Goal: Register for event/course

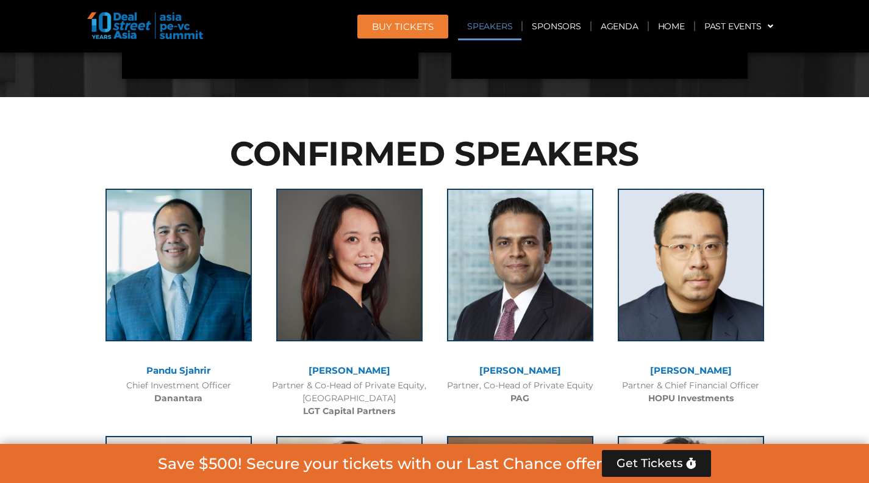
scroll to position [1241, 0]
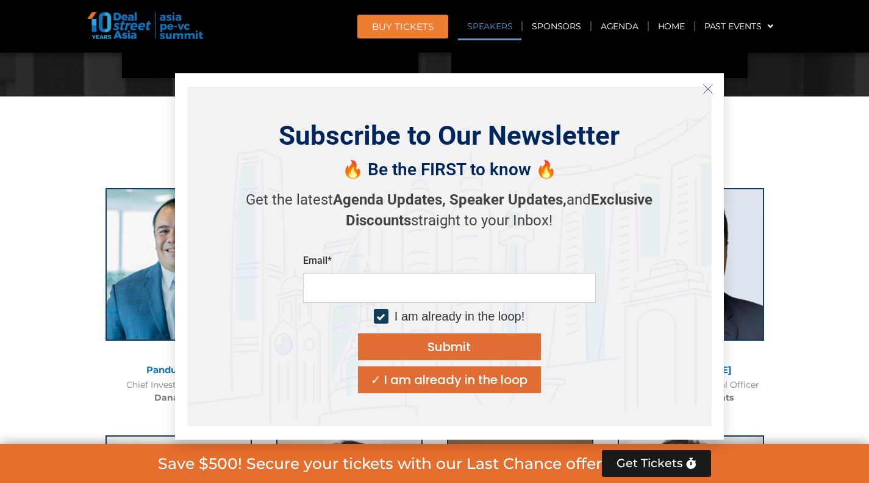
click at [712, 90] on icon "Close" at bounding box center [708, 89] width 11 height 11
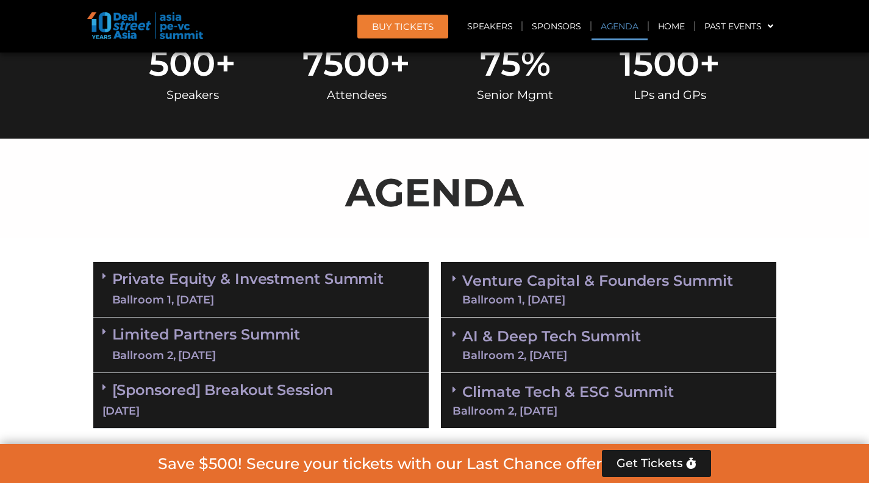
scroll to position [546, 0]
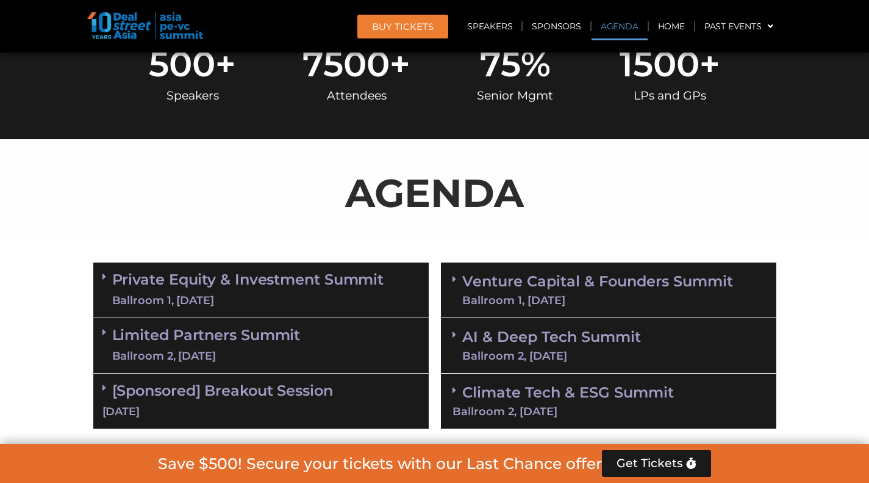
click at [348, 279] on link "Private Equity & Investment Summit Ballroom 1, [DATE]" at bounding box center [248, 289] width 272 height 37
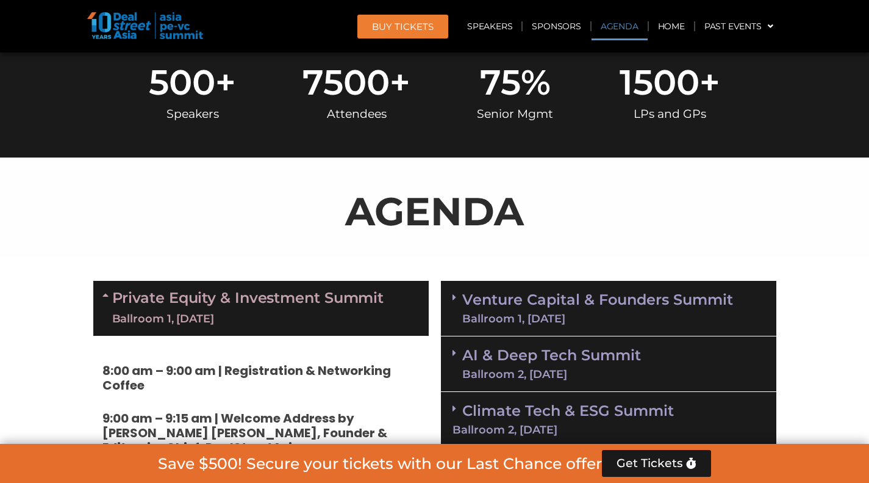
scroll to position [527, 0]
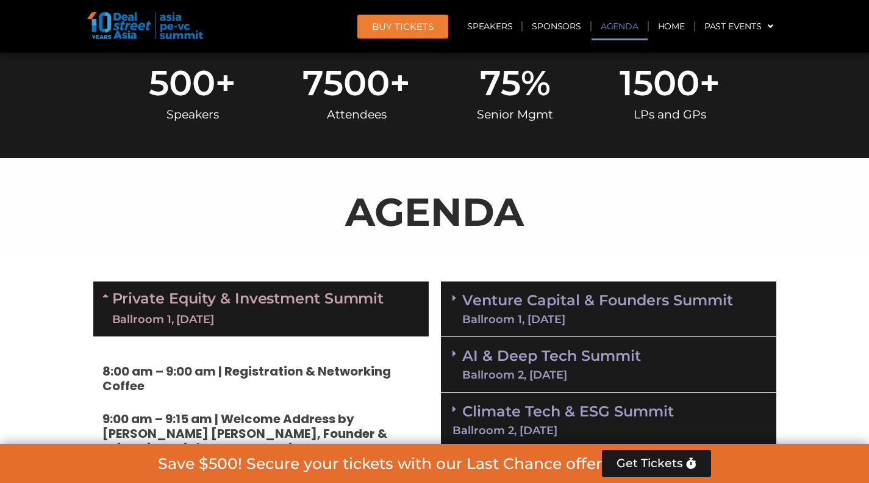
click at [345, 299] on link "Private Equity & Investment Summit Ballroom 1, [DATE]" at bounding box center [248, 308] width 272 height 37
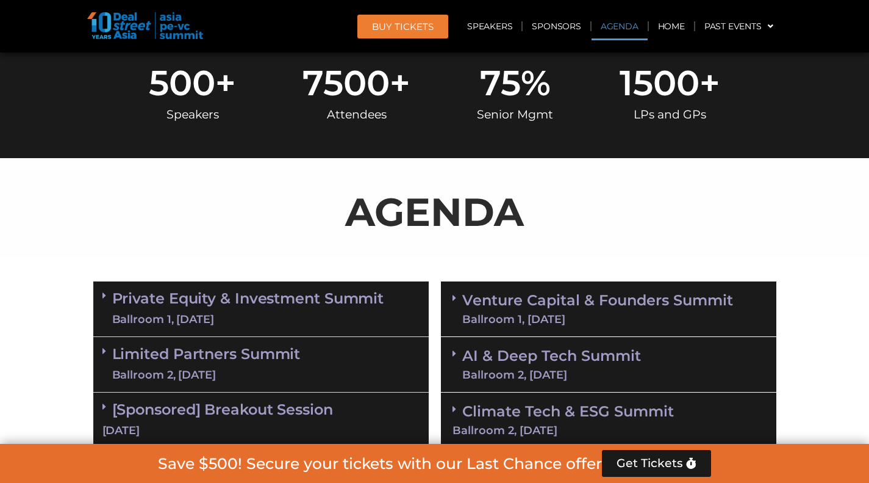
click at [219, 343] on div "Limited Partners [GEOGRAPHIC_DATA] 2, [DATE]" at bounding box center [261, 365] width 336 height 56
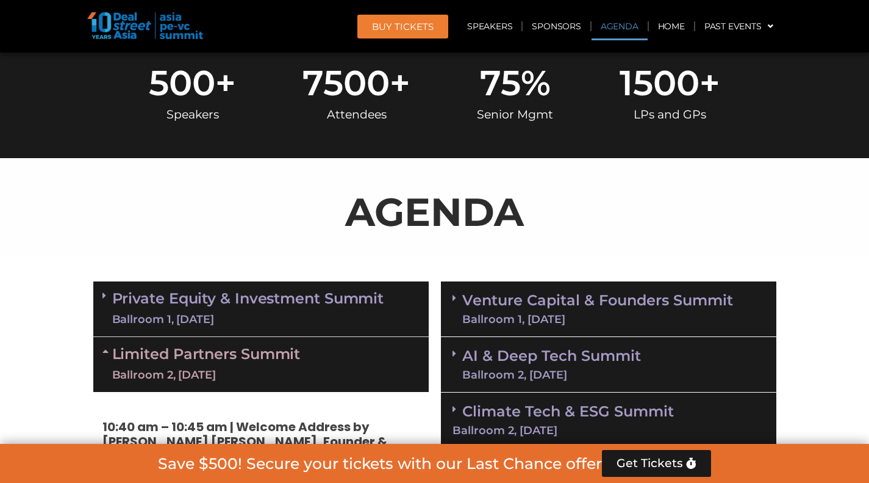
click at [219, 343] on div "Limited Partners [GEOGRAPHIC_DATA] 2, [DATE]" at bounding box center [261, 364] width 336 height 55
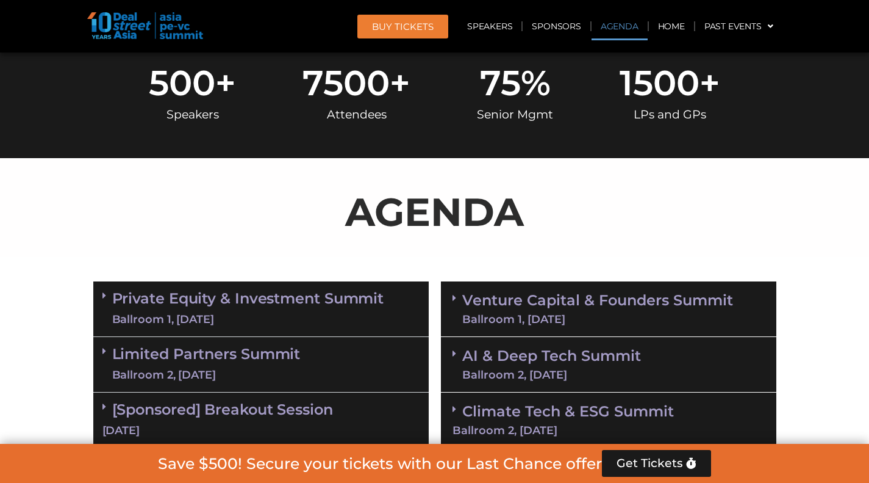
click at [219, 343] on div "Limited Partners [GEOGRAPHIC_DATA] 2, [DATE]" at bounding box center [261, 365] width 336 height 56
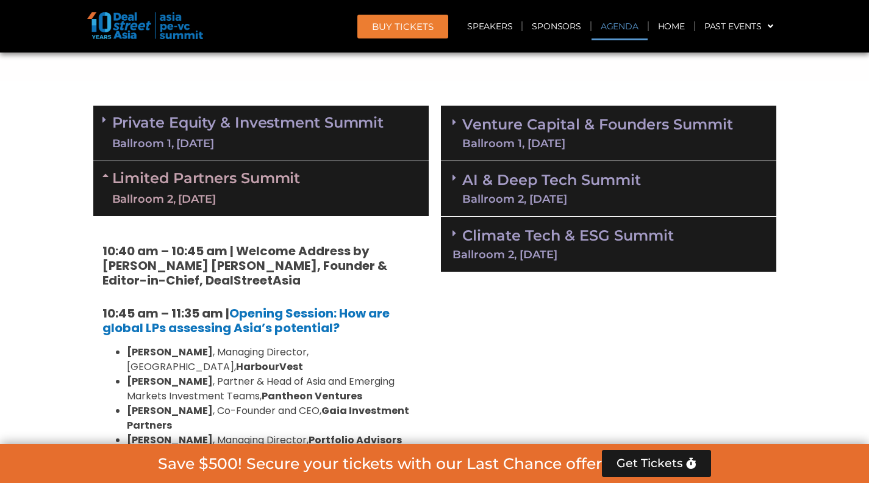
scroll to position [702, 0]
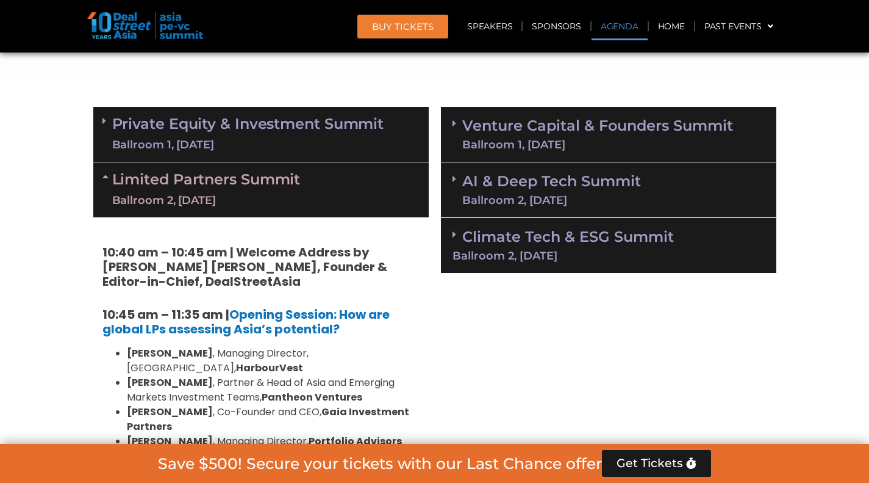
click at [110, 175] on icon at bounding box center [107, 176] width 10 height 10
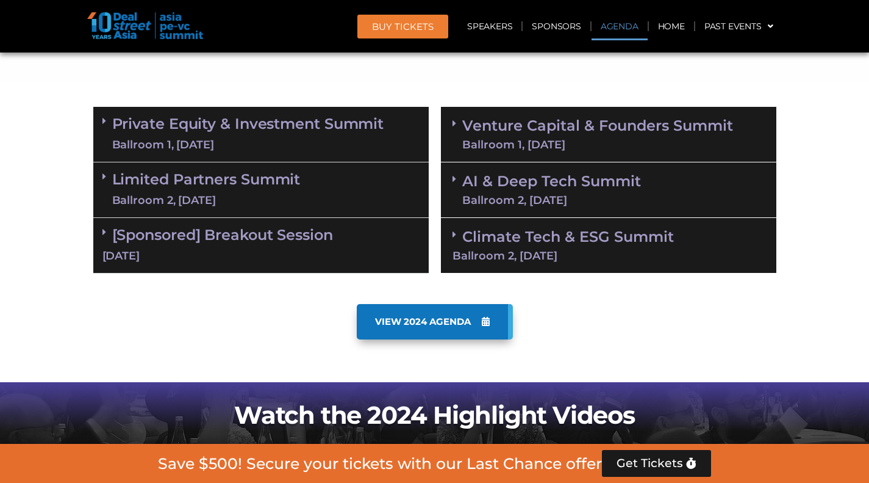
click at [578, 250] on div "Ballroom 2, [DATE]" at bounding box center [609, 255] width 312 height 11
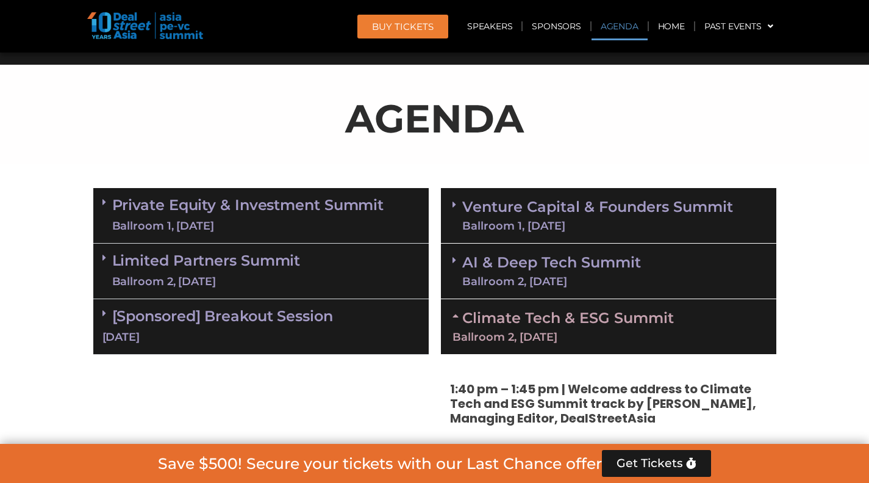
scroll to position [620, 0]
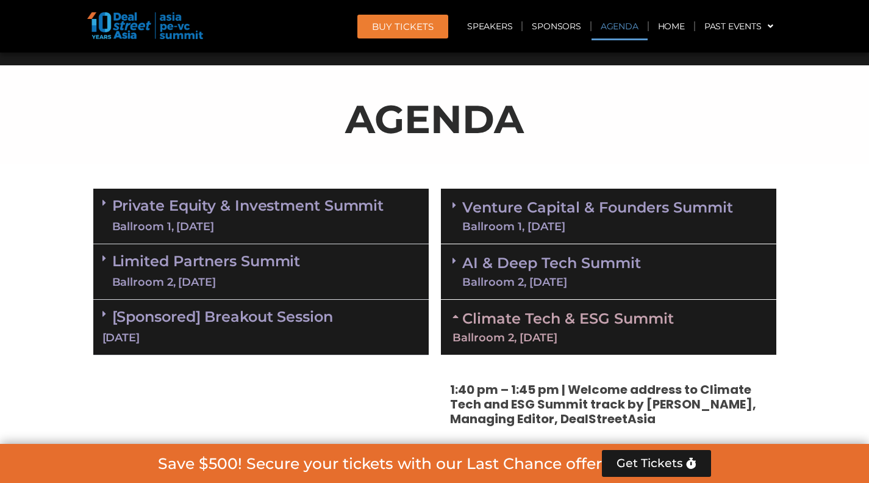
click at [565, 208] on link "Venture Capital & Founders​ Summit Ballroom 1, [DATE]" at bounding box center [597, 216] width 271 height 32
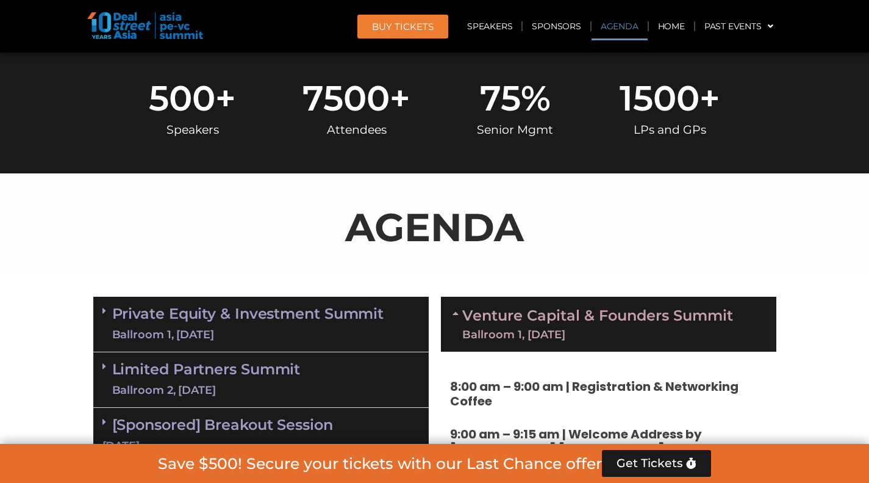
scroll to position [591, 0]
